Goal: Entertainment & Leisure: Consume media (video, audio)

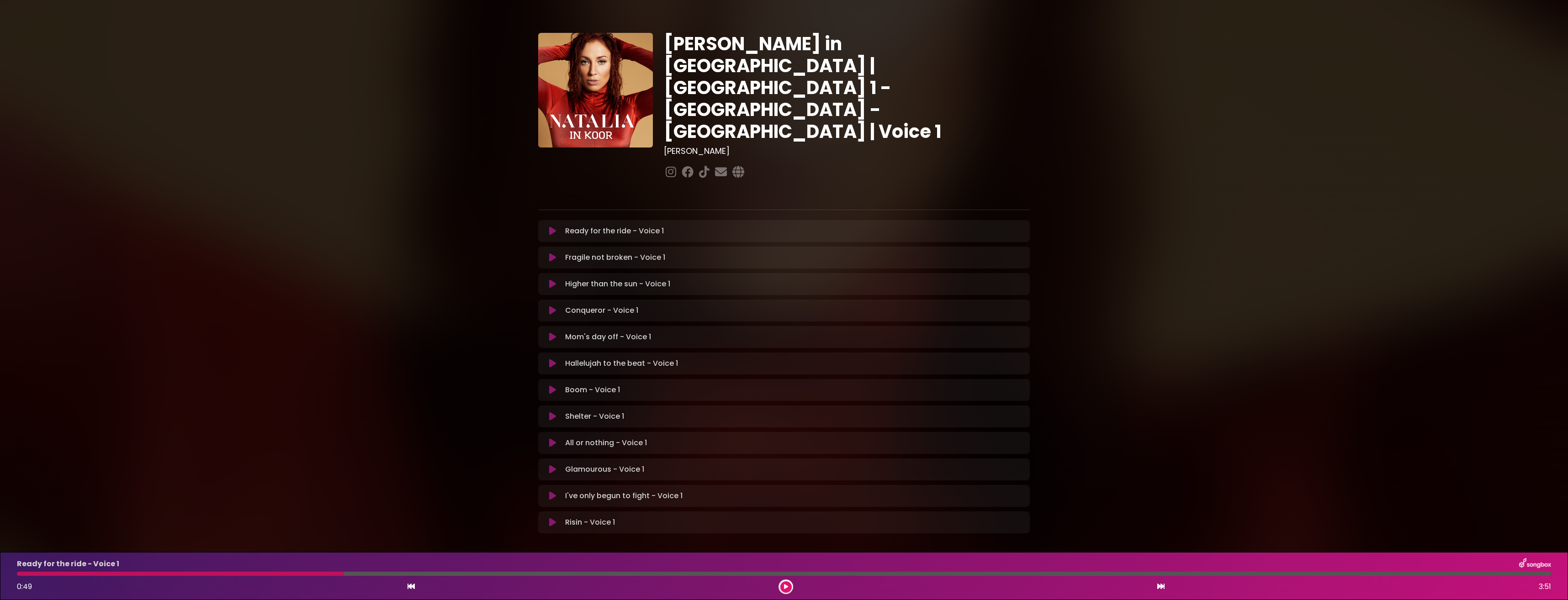
scroll to position [6, 0]
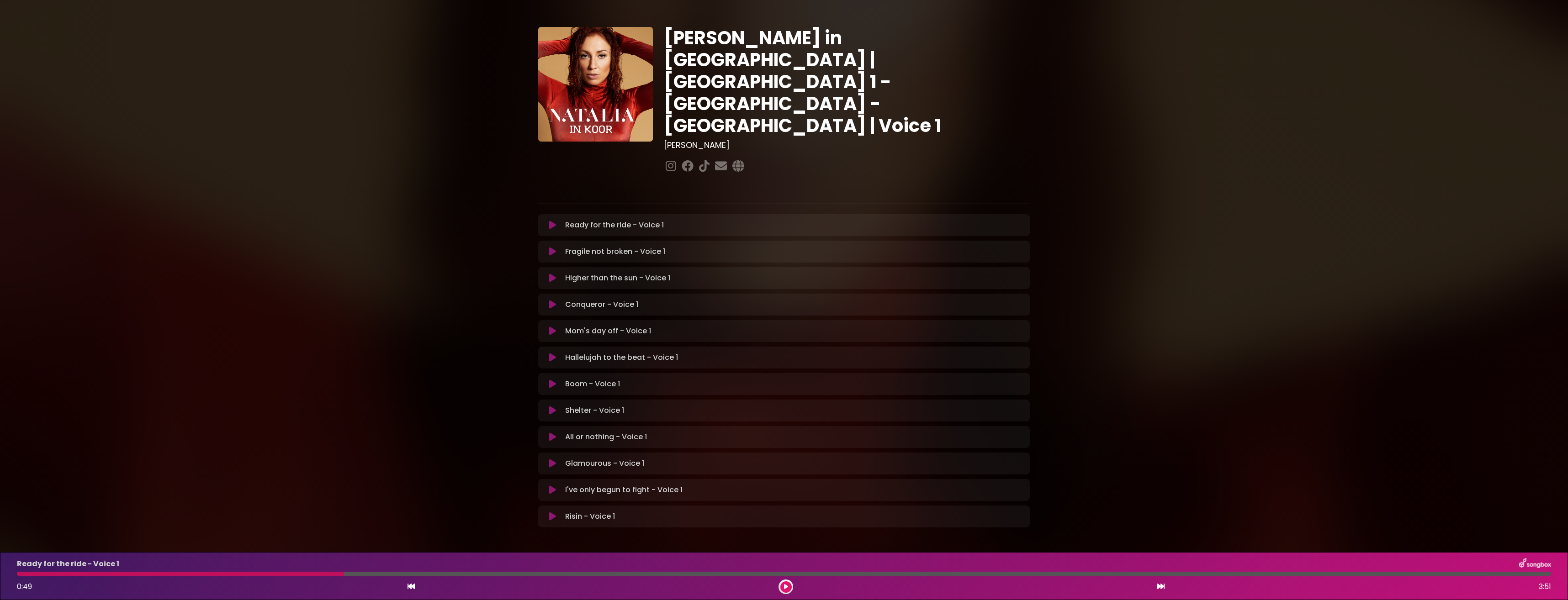
click at [340, 576] on div at bounding box center [180, 574] width 327 height 4
drag, startPoint x: 343, startPoint y: 576, endPoint x: 52, endPoint y: 578, distance: 291.0
click at [52, 578] on div "Ready for the ride - Voice 1 0:49 3:51" at bounding box center [784, 576] width 1545 height 36
drag, startPoint x: 52, startPoint y: 578, endPoint x: 23, endPoint y: 575, distance: 29.2
click at [23, 575] on div at bounding box center [180, 574] width 327 height 4
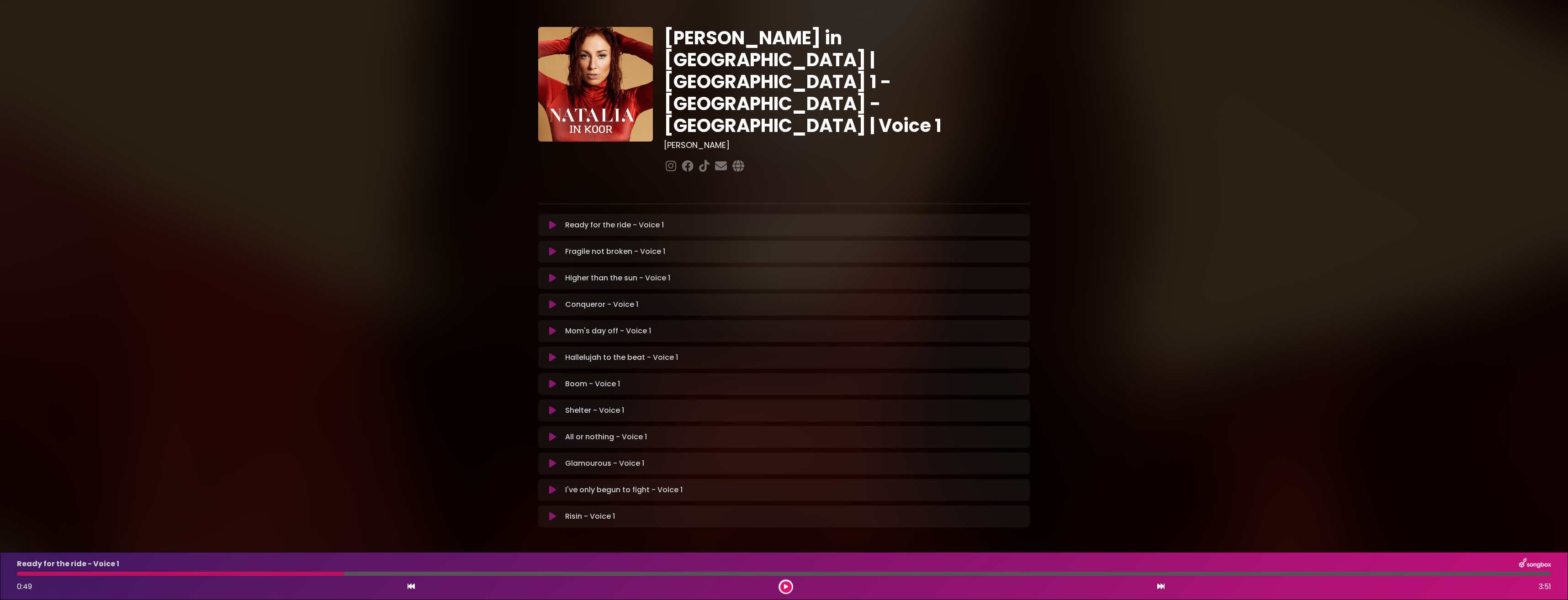
click at [21, 574] on div at bounding box center [180, 574] width 327 height 4
click at [548, 247] on button at bounding box center [552, 251] width 18 height 9
click at [551, 221] on icon at bounding box center [552, 225] width 7 height 9
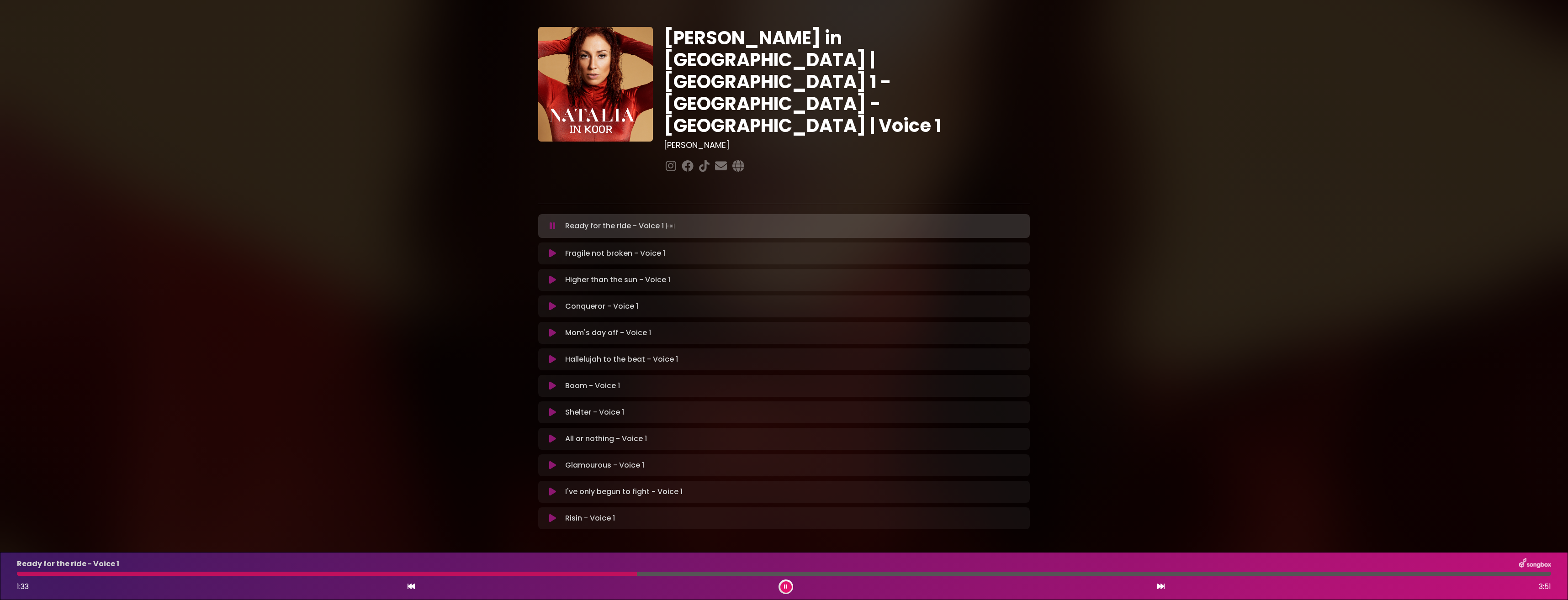
click at [788, 585] on button at bounding box center [786, 587] width 12 height 12
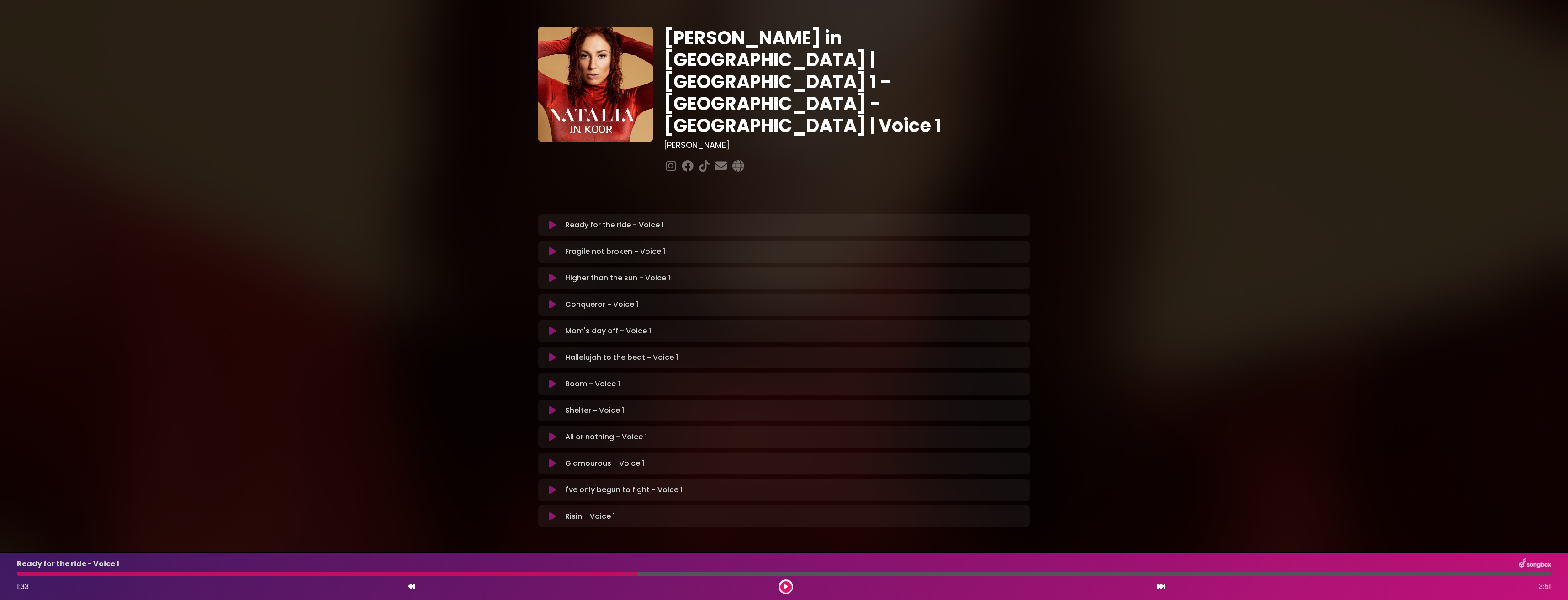
click at [789, 585] on button at bounding box center [786, 587] width 12 height 12
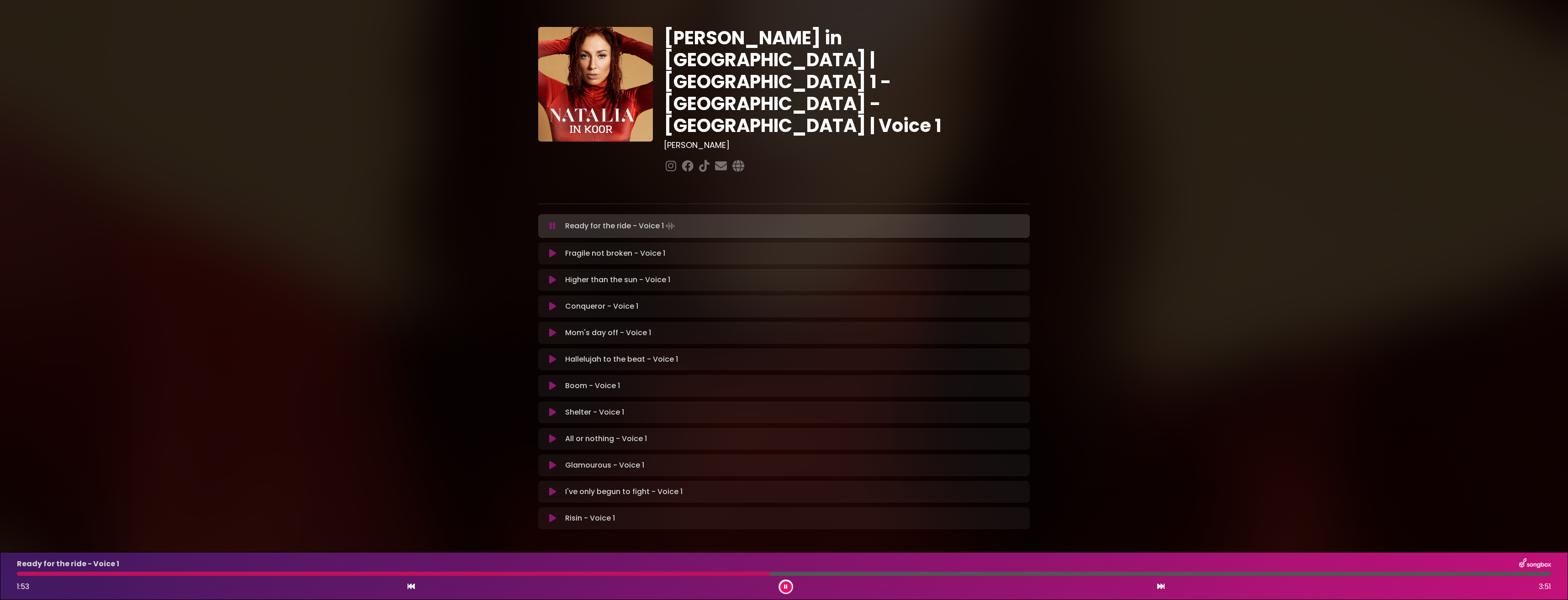
click at [675, 574] on div at bounding box center [393, 574] width 753 height 4
click at [649, 573] on div at bounding box center [348, 574] width 662 height 4
click at [633, 574] on div at bounding box center [340, 574] width 645 height 4
click at [574, 573] on div at bounding box center [347, 574] width 660 height 4
click at [651, 574] on div at bounding box center [430, 574] width 826 height 4
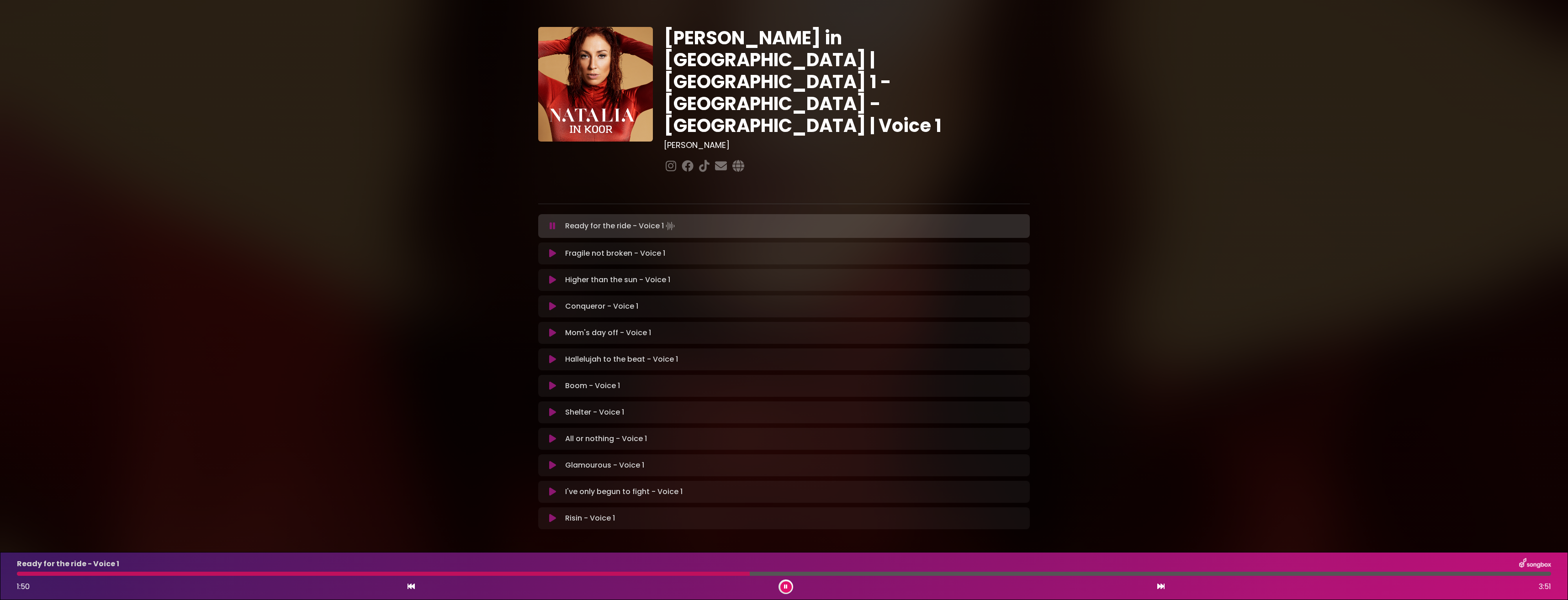
click at [785, 585] on icon at bounding box center [786, 587] width 4 height 5
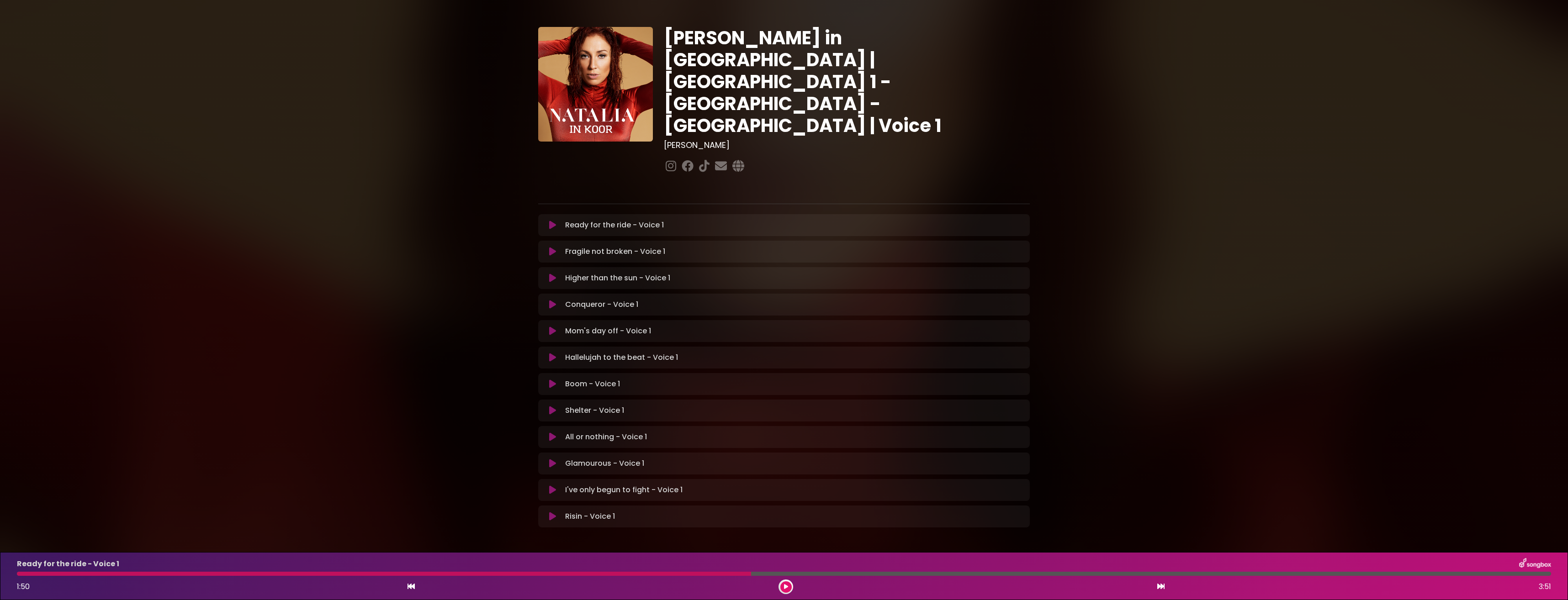
click at [785, 589] on icon at bounding box center [786, 587] width 4 height 5
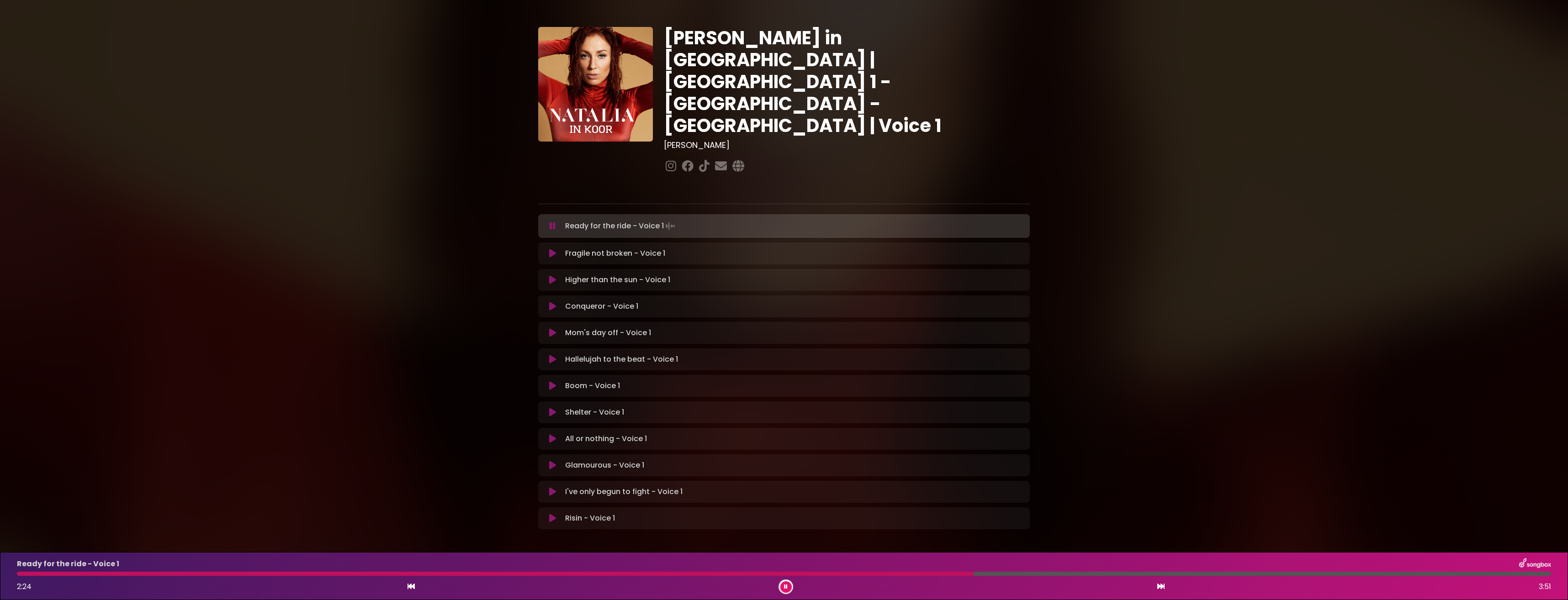
click at [784, 588] on icon at bounding box center [786, 587] width 4 height 5
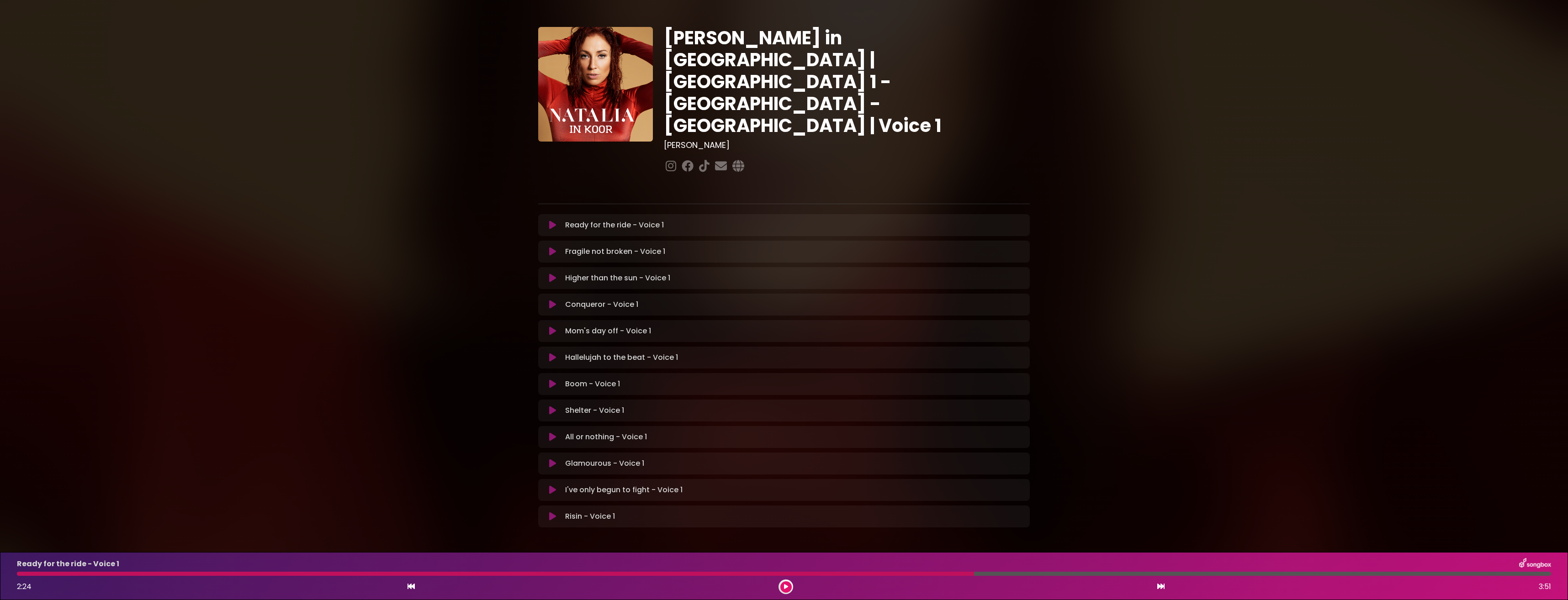
click at [786, 589] on icon at bounding box center [786, 587] width 4 height 5
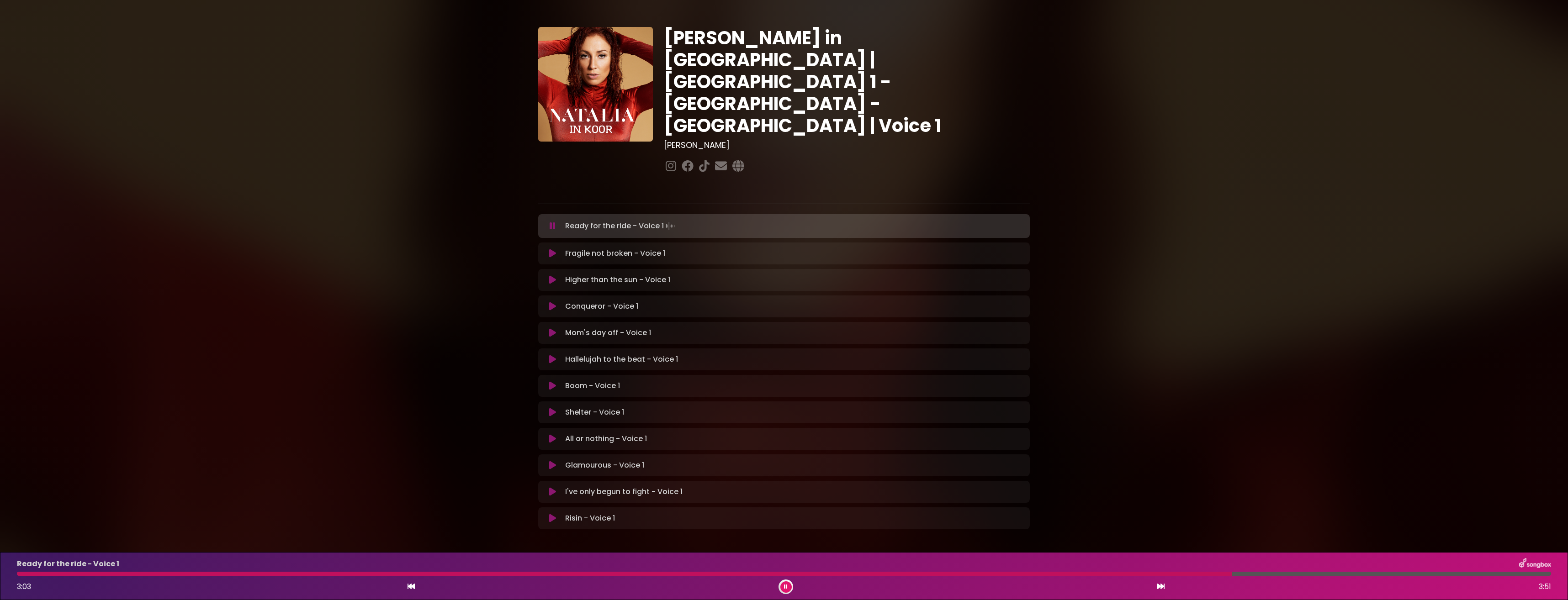
click at [786, 587] on icon at bounding box center [786, 587] width 4 height 5
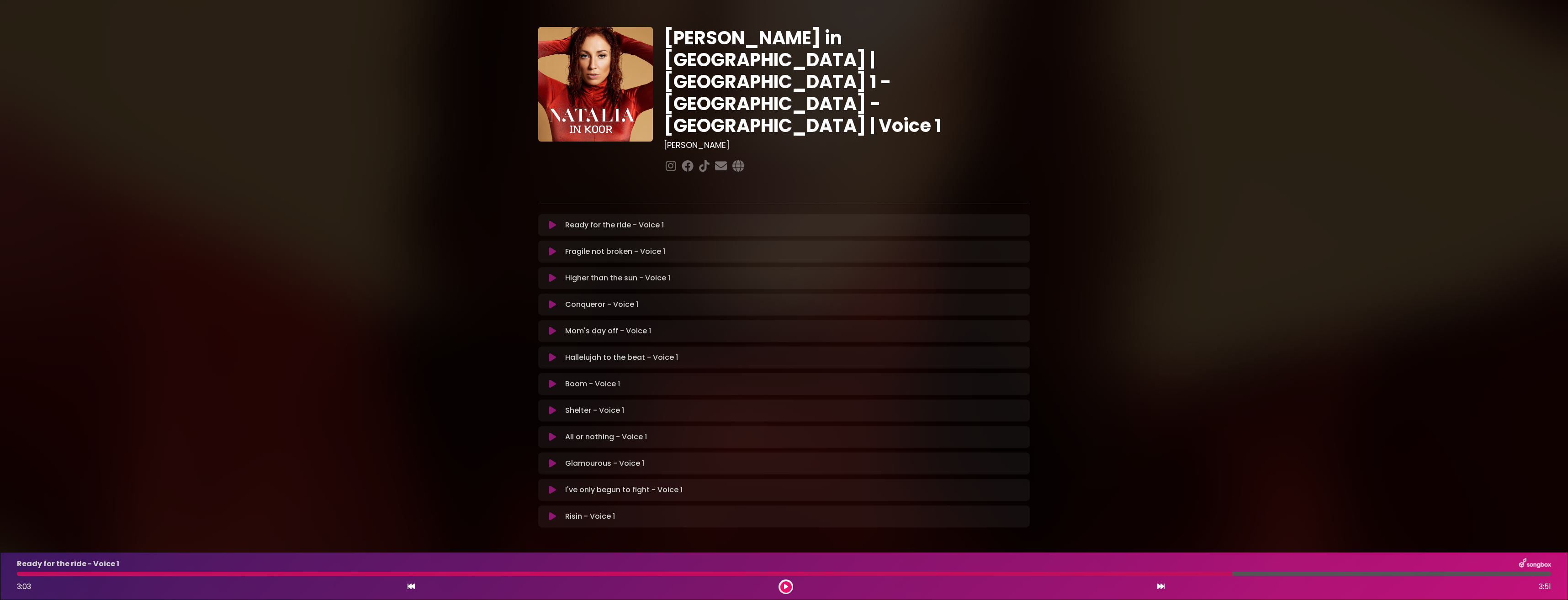
click at [782, 582] on div at bounding box center [786, 587] width 15 height 15
click at [787, 587] on icon at bounding box center [786, 587] width 4 height 5
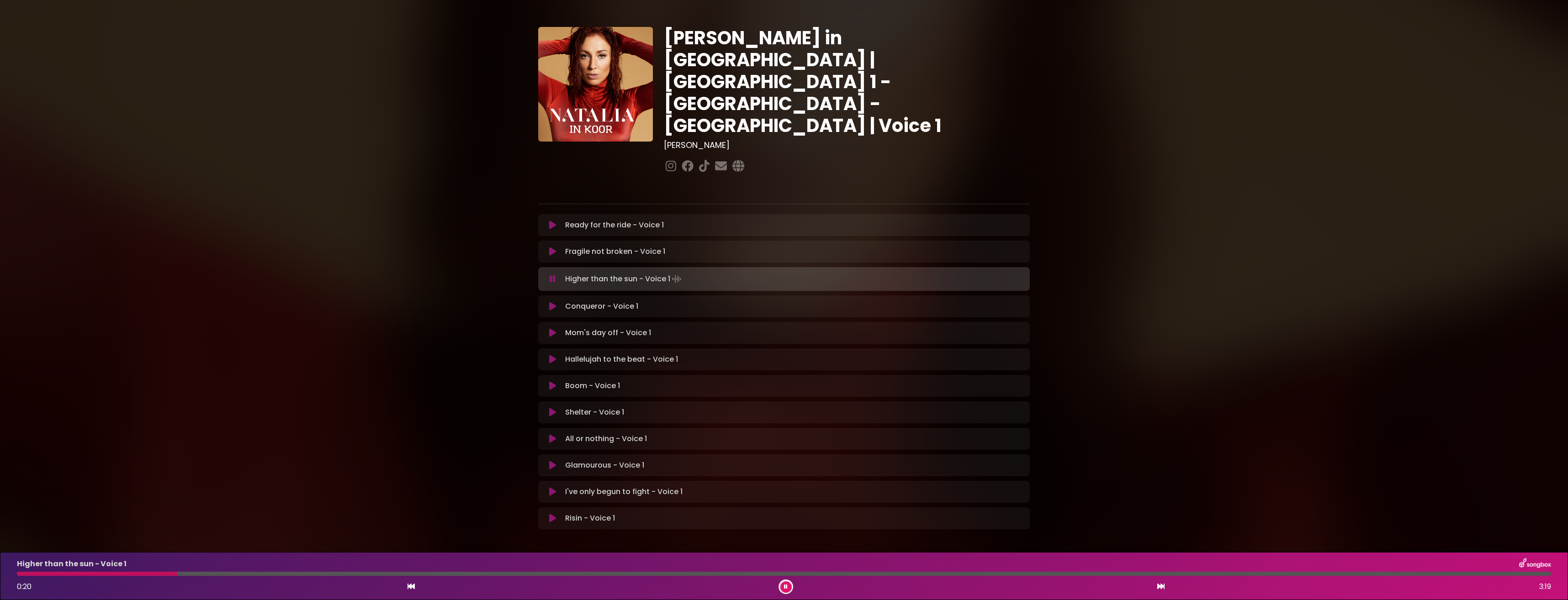
click at [789, 589] on button at bounding box center [786, 587] width 12 height 12
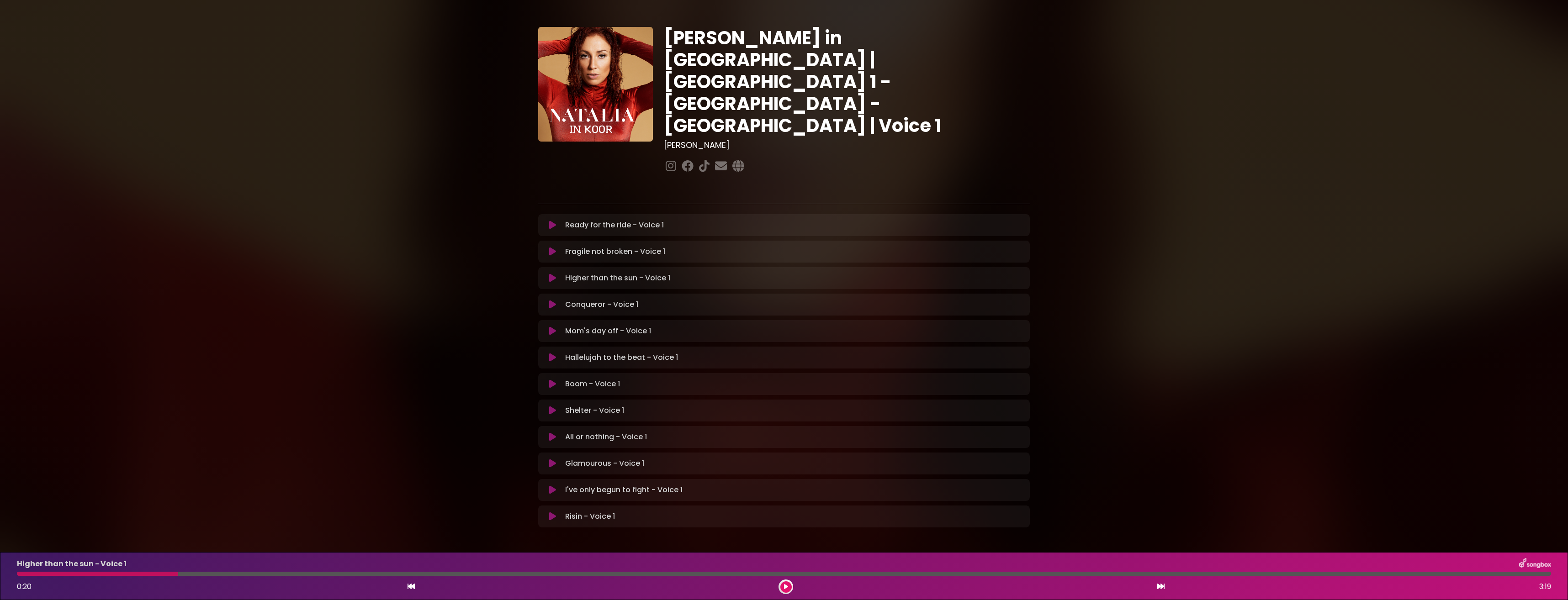
click at [20, 574] on div at bounding box center [97, 574] width 161 height 4
click at [58, 577] on div "Higher than the sun - Voice 1 0:20 3:19" at bounding box center [784, 576] width 1545 height 36
click at [120, 577] on div "Higher than the sun - Voice 1 0:20 3:19" at bounding box center [784, 576] width 1545 height 36
drag, startPoint x: 789, startPoint y: 586, endPoint x: 750, endPoint y: 572, distance: 41.4
click at [788, 585] on button at bounding box center [786, 587] width 12 height 12
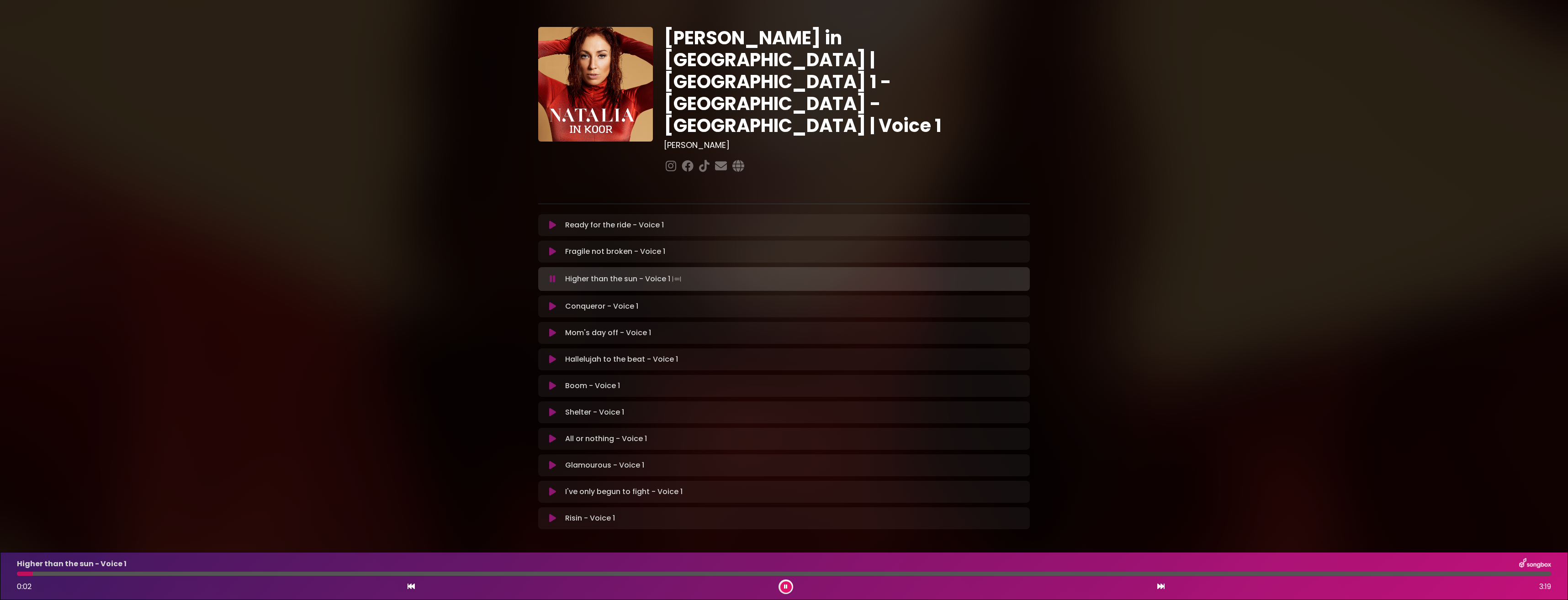
click at [25, 577] on div "Higher than the sun - Voice 1 0:02 3:19" at bounding box center [784, 576] width 1545 height 36
click at [18, 576] on div "Higher than the sun - Voice 1 0:02 3:19" at bounding box center [784, 576] width 1545 height 36
drag, startPoint x: 38, startPoint y: 579, endPoint x: 24, endPoint y: 579, distance: 14.0
click at [12, 579] on div "Higher than the sun - Voice 1 0:03 3:19" at bounding box center [784, 576] width 1545 height 36
drag, startPoint x: 41, startPoint y: 576, endPoint x: 91, endPoint y: 600, distance: 55.5
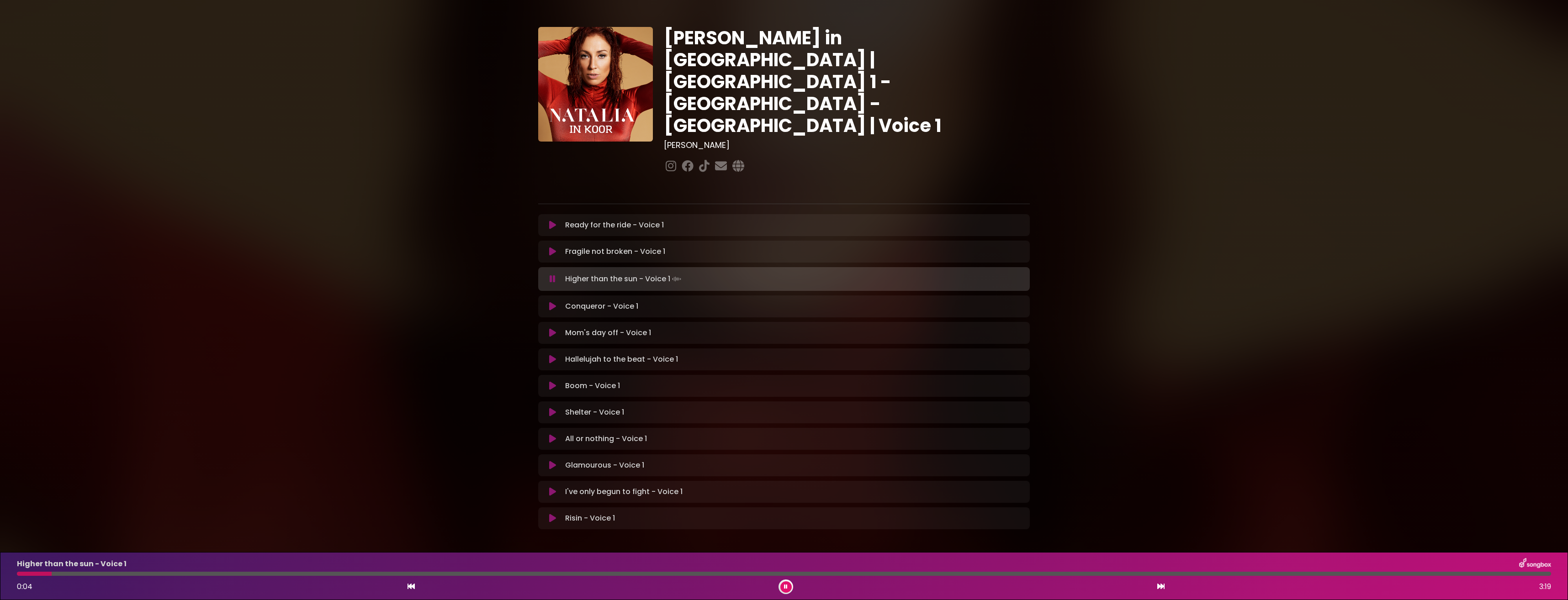
click at [23, 576] on div "Higher than the sun - Voice 1 0:04 3:19" at bounding box center [784, 576] width 1545 height 36
click at [555, 247] on icon at bounding box center [552, 251] width 7 height 9
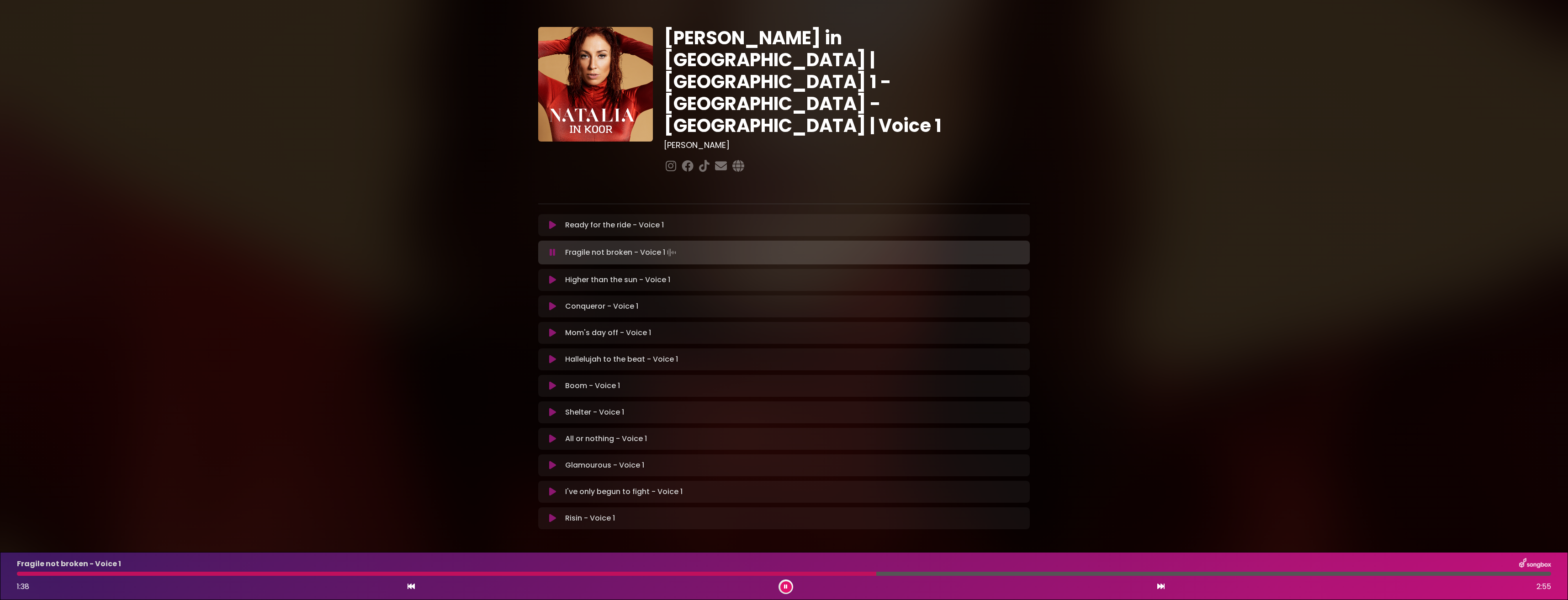
drag, startPoint x: 72, startPoint y: 572, endPoint x: 41, endPoint y: 572, distance: 31.0
click at [71, 572] on div at bounding box center [447, 574] width 859 height 4
click at [15, 572] on div "Fragile not broken - Voice 1 0:06 2:55" at bounding box center [784, 576] width 1545 height 36
click at [19, 573] on div at bounding box center [49, 574] width 64 height 4
click at [786, 588] on icon at bounding box center [786, 587] width 4 height 5
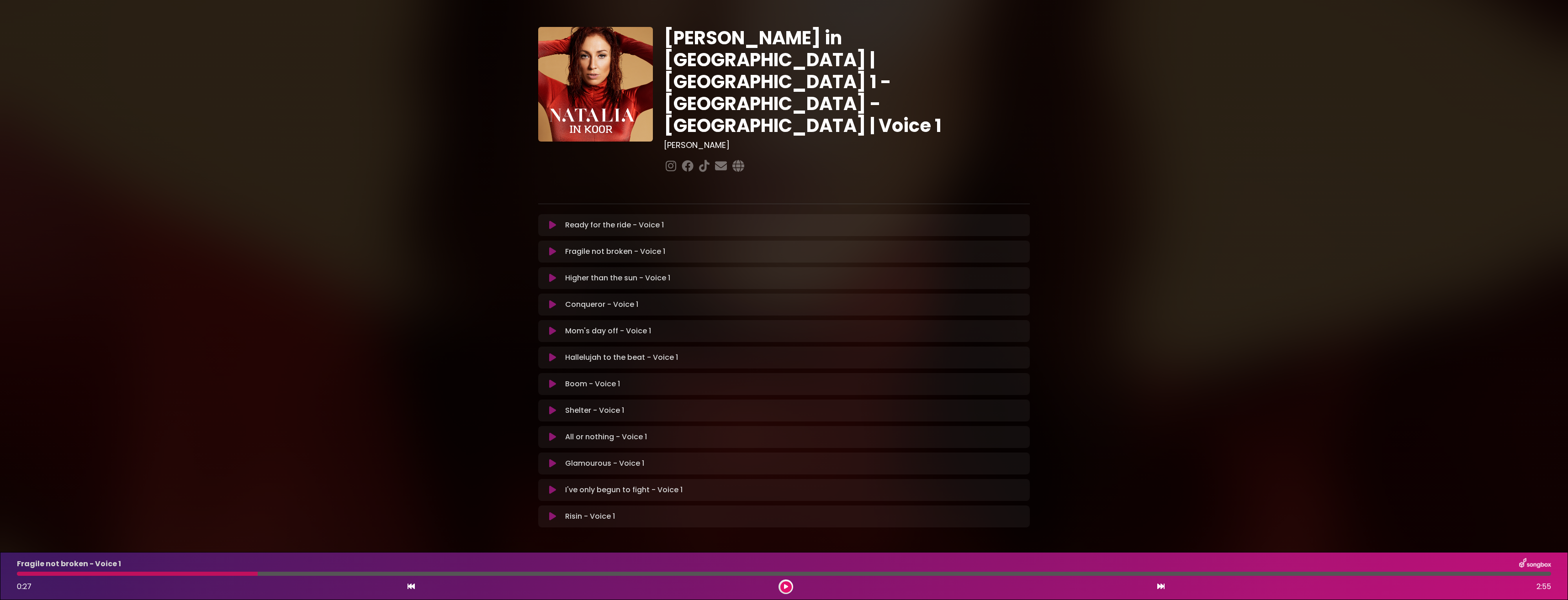
click at [210, 579] on div "Fragile not broken - Voice 1 0:27 2:55" at bounding box center [784, 576] width 1545 height 36
click at [168, 577] on div "Fragile not broken - Voice 1 0:27 2:55" at bounding box center [784, 576] width 1545 height 36
click at [786, 587] on icon at bounding box center [786, 587] width 4 height 5
click at [18, 575] on div at bounding box center [138, 574] width 243 height 4
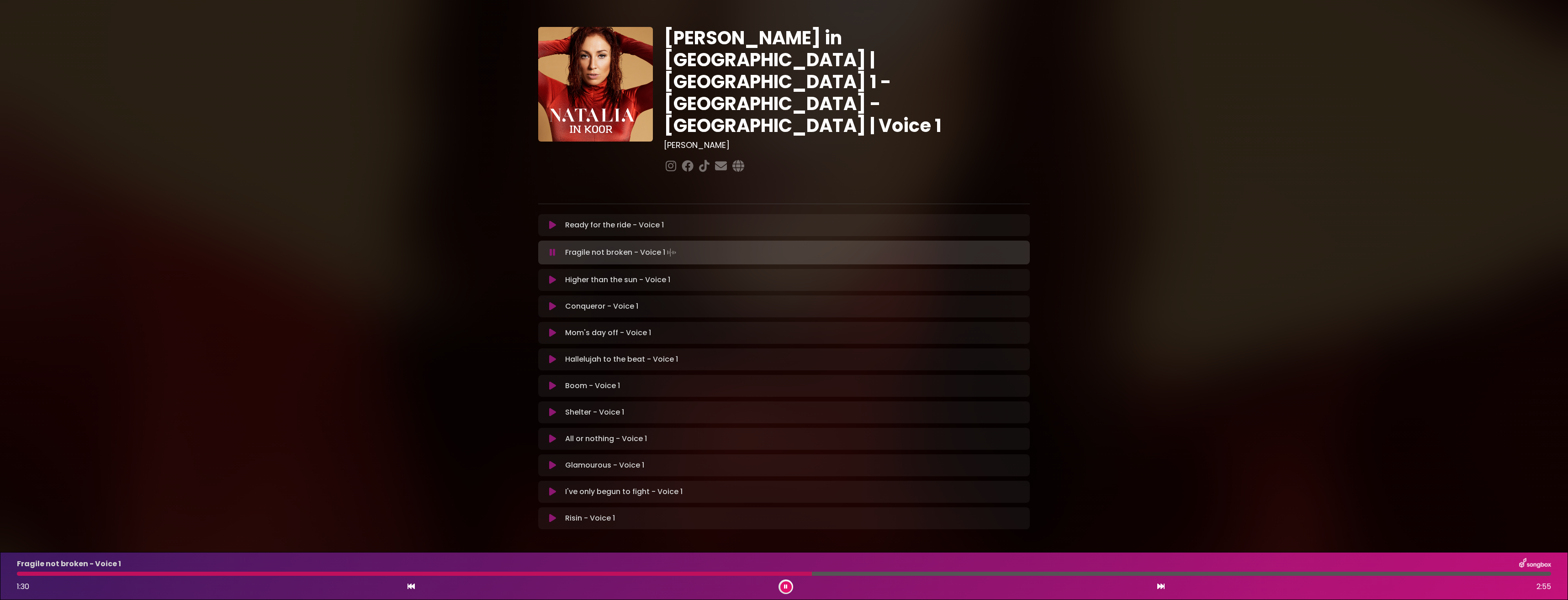
click at [659, 574] on div at bounding box center [415, 574] width 795 height 4
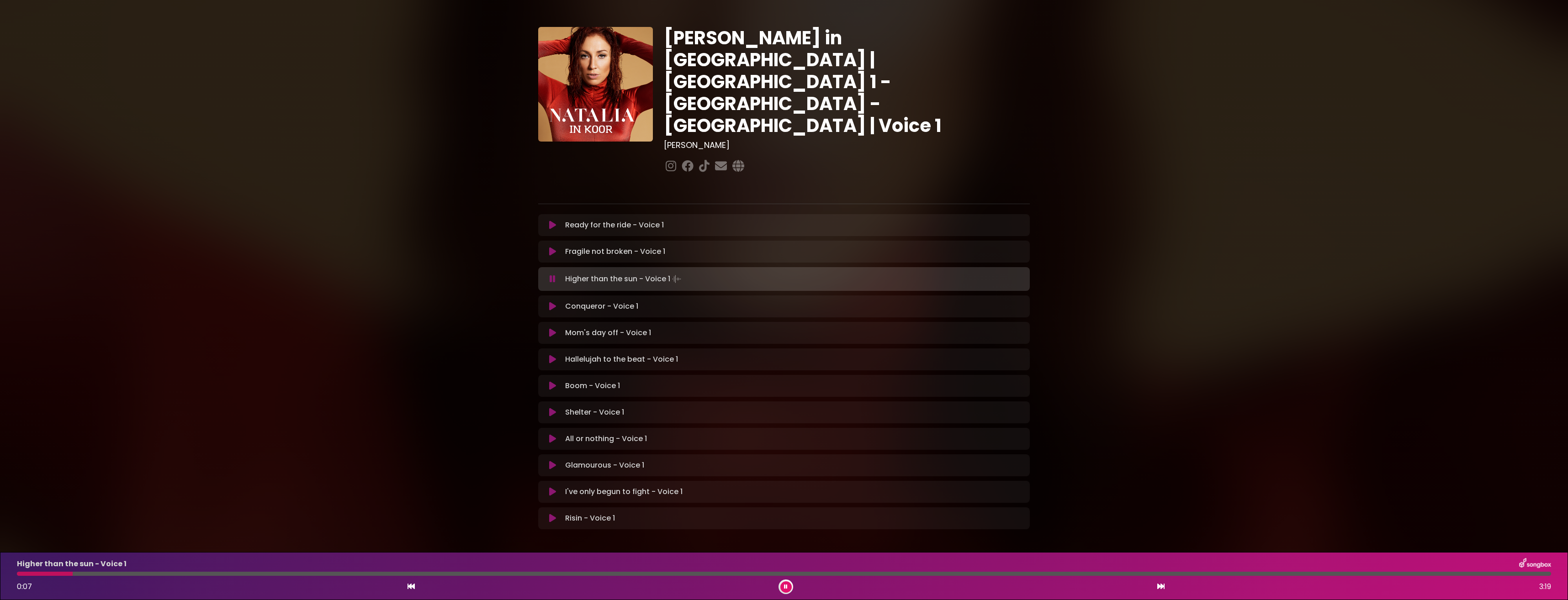
click at [785, 588] on icon at bounding box center [786, 587] width 4 height 5
